Goal: Task Accomplishment & Management: Manage account settings

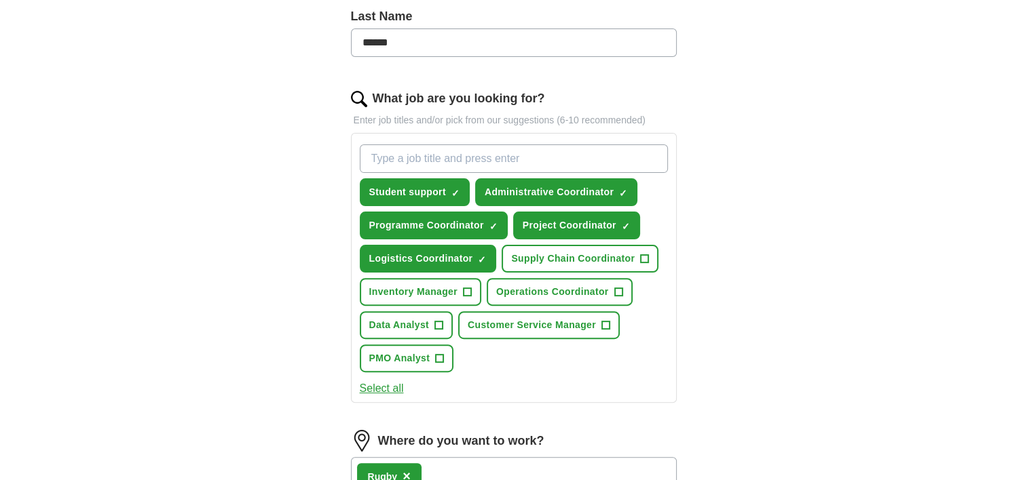
scroll to position [370, 0]
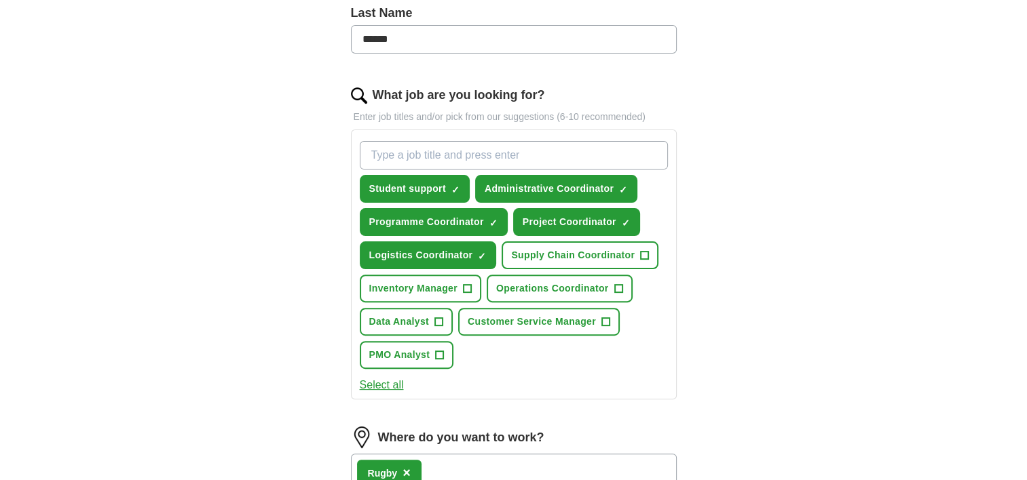
click at [394, 155] on input "What job are you looking for?" at bounding box center [514, 155] width 308 height 29
type input "coordinator"
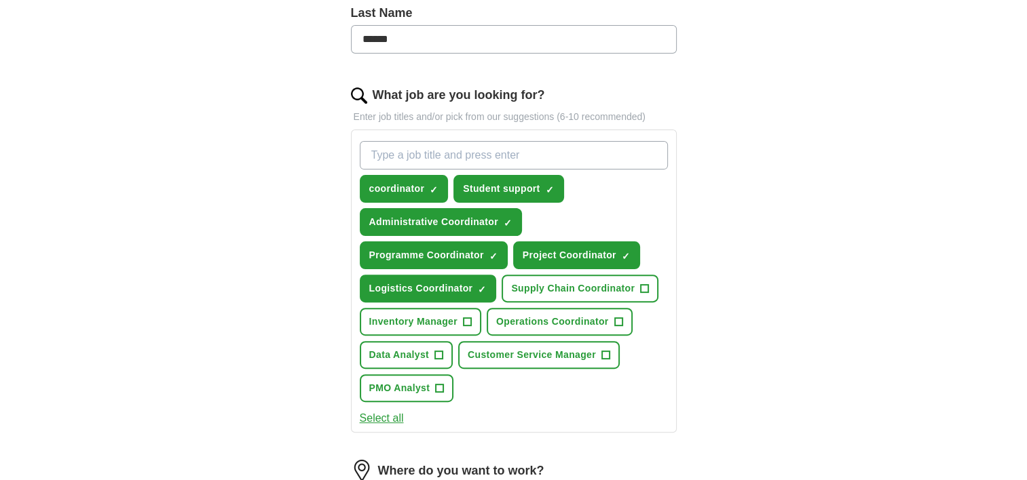
click at [402, 155] on input "What job are you looking for?" at bounding box center [514, 155] width 308 height 29
type input "Administrator"
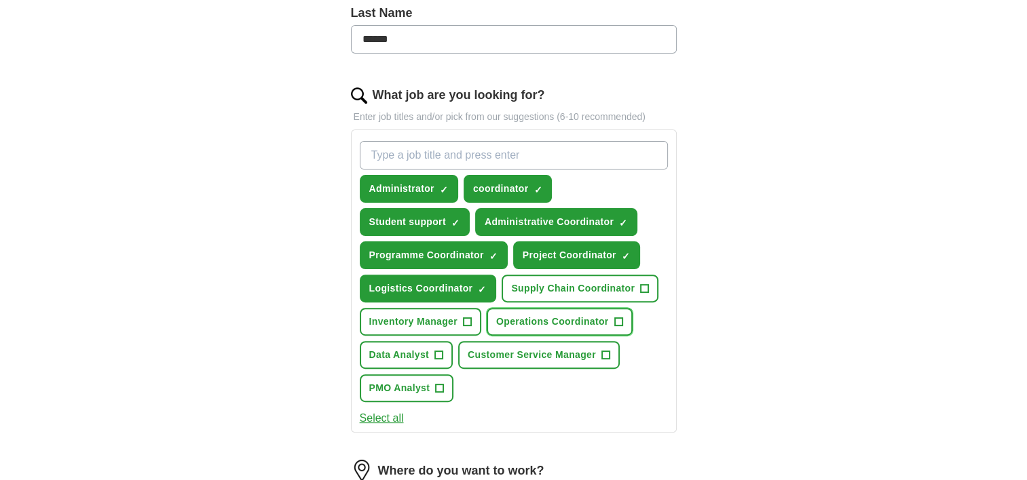
click at [618, 317] on span "+" at bounding box center [618, 322] width 8 height 11
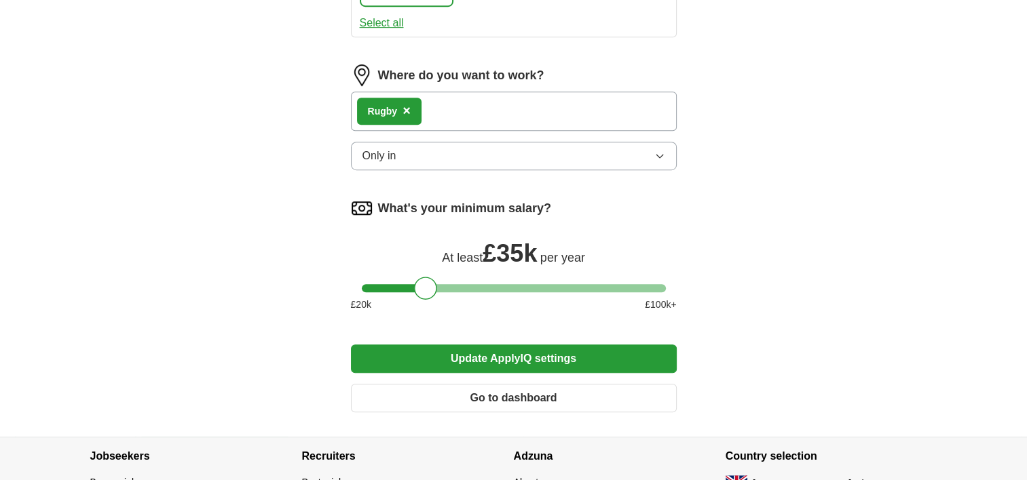
scroll to position [784, 0]
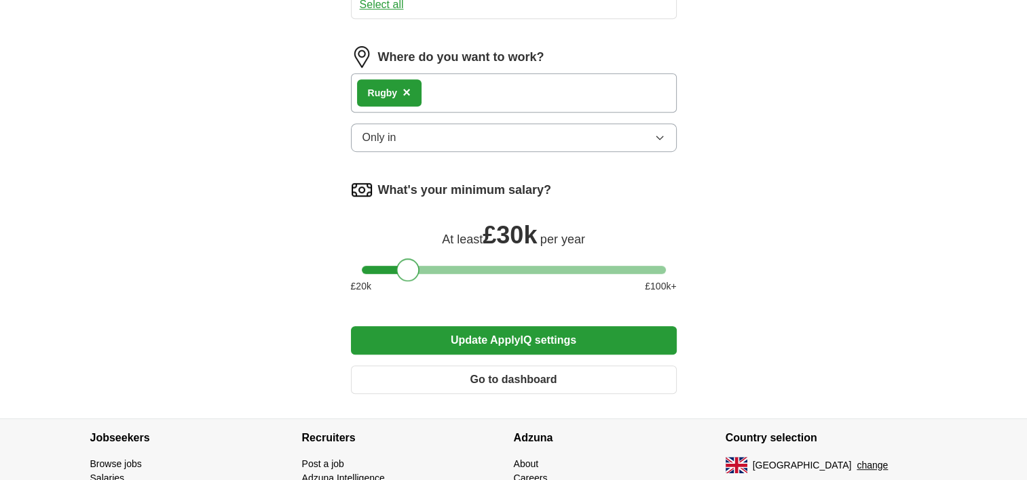
drag, startPoint x: 423, startPoint y: 261, endPoint x: 405, endPoint y: 266, distance: 19.1
click at [405, 266] on div at bounding box center [407, 270] width 23 height 23
click at [516, 333] on button "Update ApplyIQ settings" at bounding box center [514, 340] width 326 height 29
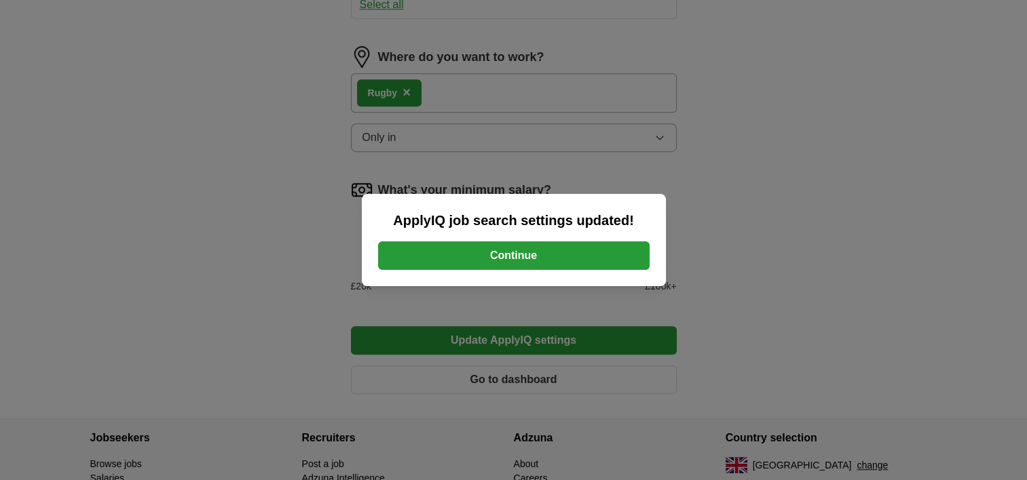
click at [518, 256] on button "Continue" at bounding box center [513, 256] width 271 height 29
